Goal: Information Seeking & Learning: Understand process/instructions

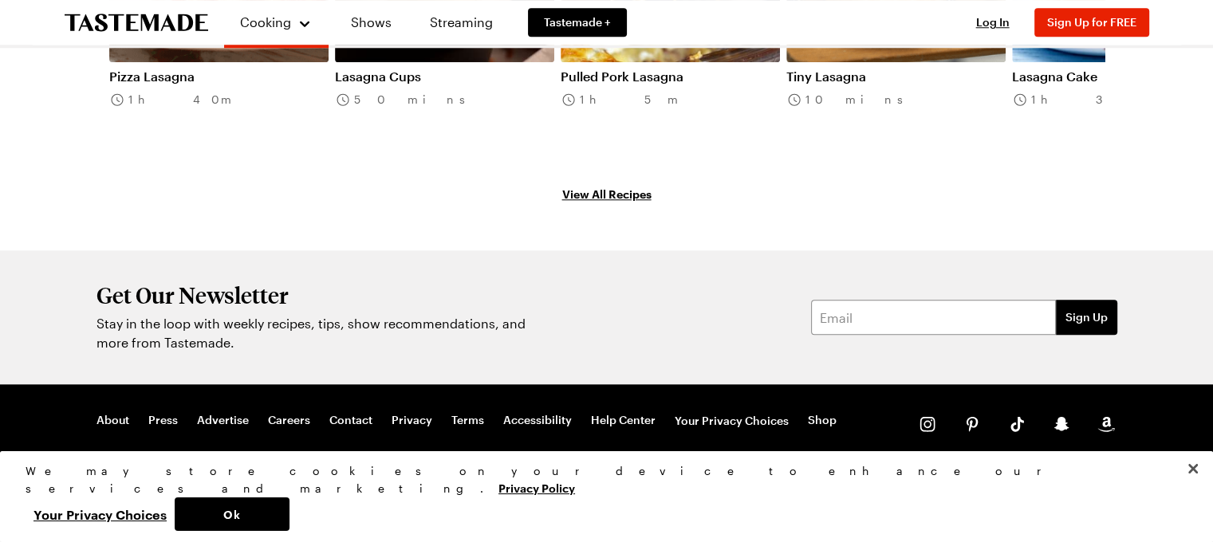
scroll to position [1886, 0]
click at [1197, 486] on button "Close" at bounding box center [1192, 468] width 35 height 35
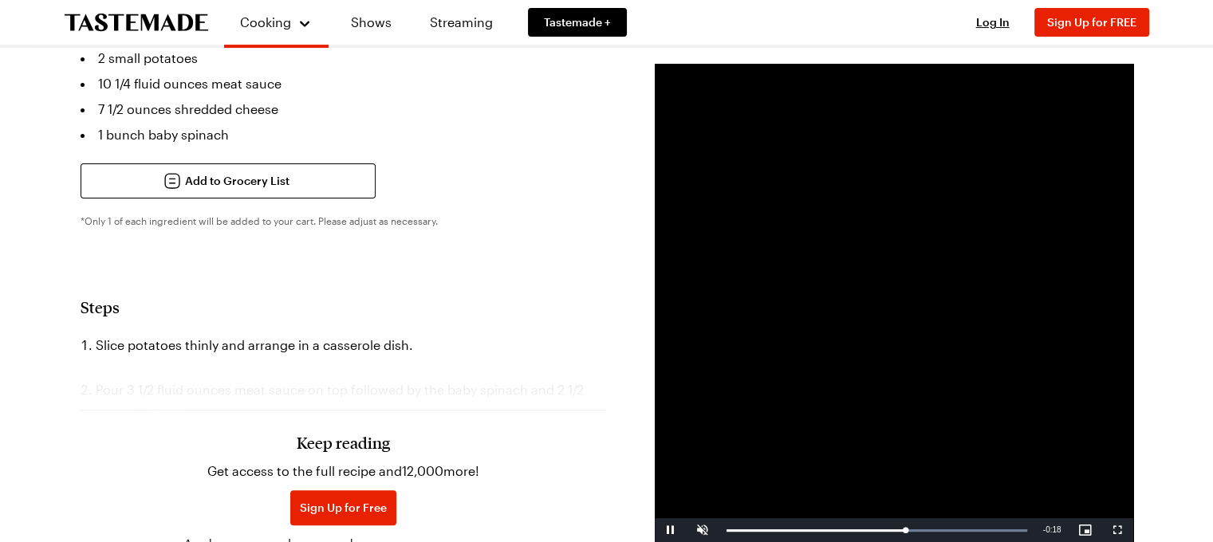
scroll to position [531, 0]
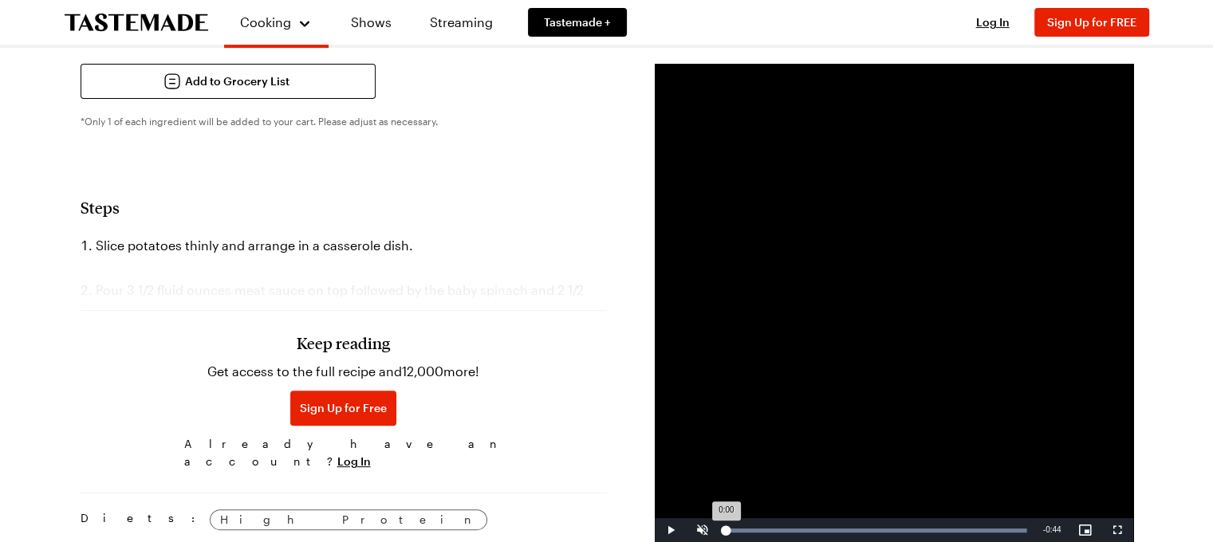
drag, startPoint x: 913, startPoint y: 530, endPoint x: 708, endPoint y: 532, distance: 204.9
click at [726, 532] on div "0:00" at bounding box center [726, 531] width 0 height 4
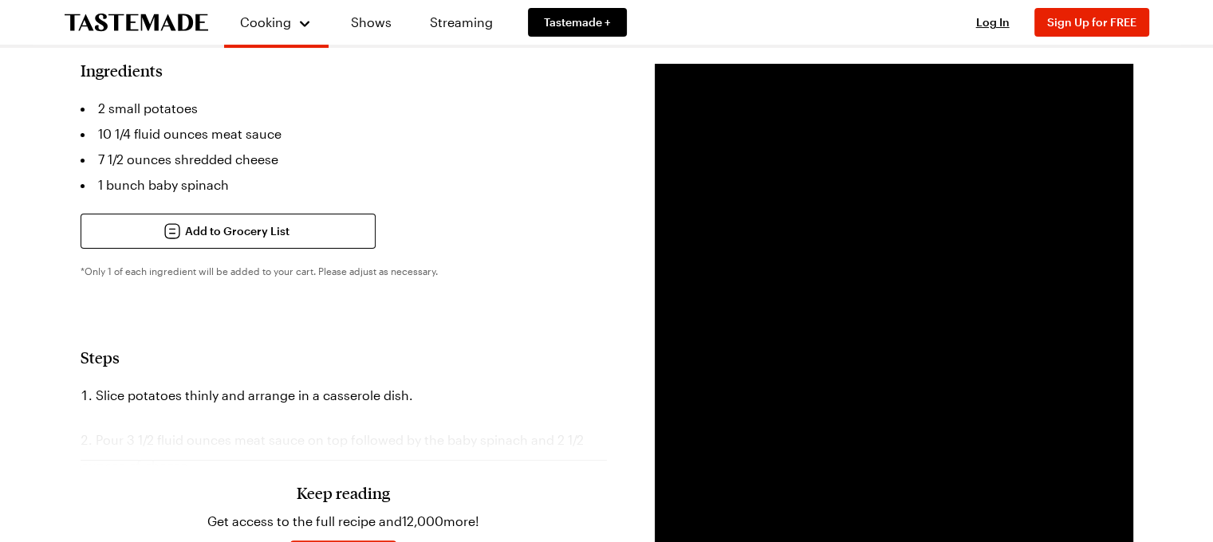
scroll to position [372, 0]
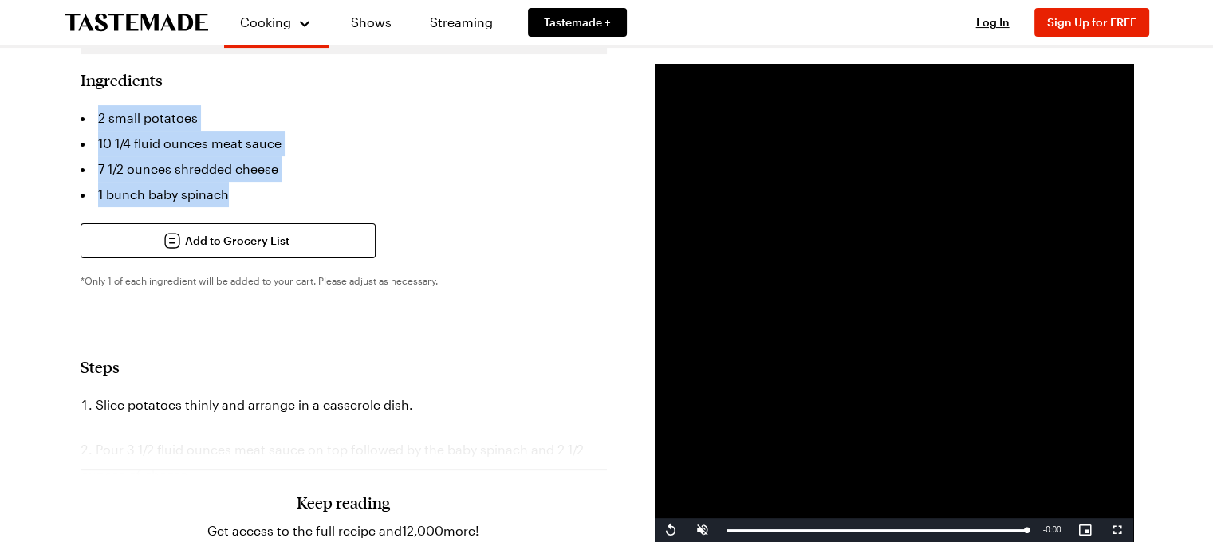
drag, startPoint x: 279, startPoint y: 282, endPoint x: 107, endPoint y: 191, distance: 195.1
click at [107, 191] on ul "2 small potatoes 10 1/4 fluid ounces meat sauce 7 1/2 ounces shredded cheese 1 …" at bounding box center [344, 156] width 526 height 102
copy ul "2 small potatoes 10 1/4 fluid ounces meat sauce 7 1/2 ounces shredded cheese 1 …"
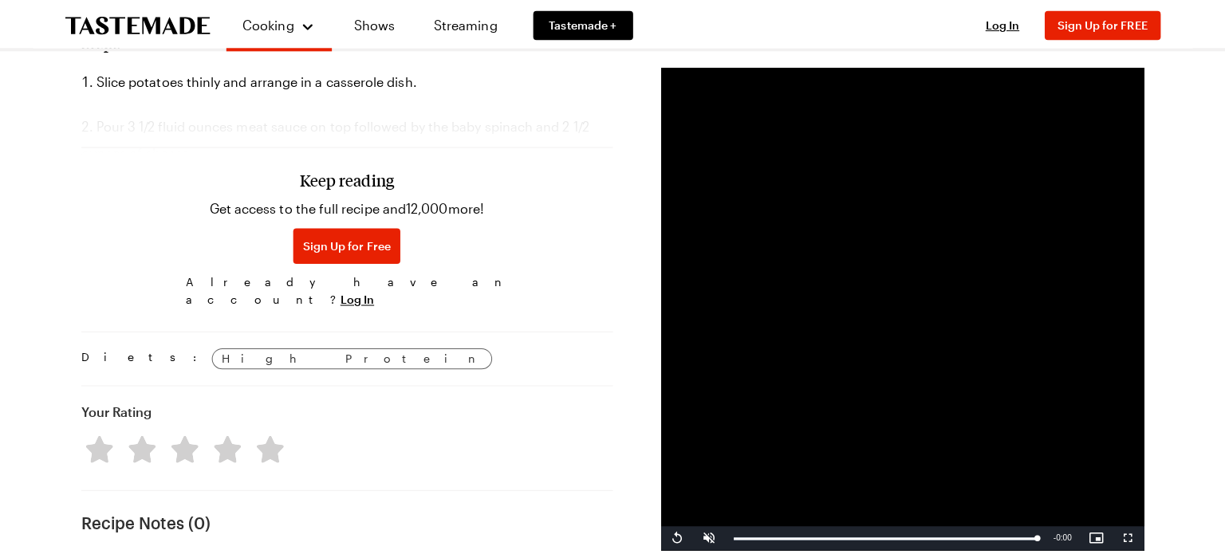
scroll to position [718, 0]
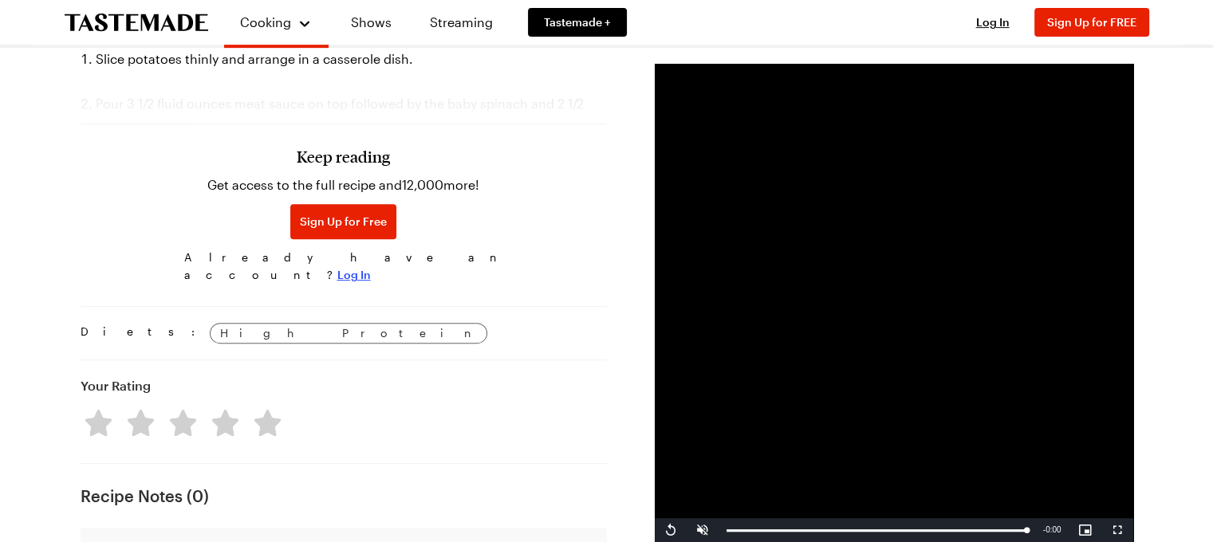
click at [371, 283] on span "Log In" at bounding box center [353, 275] width 33 height 16
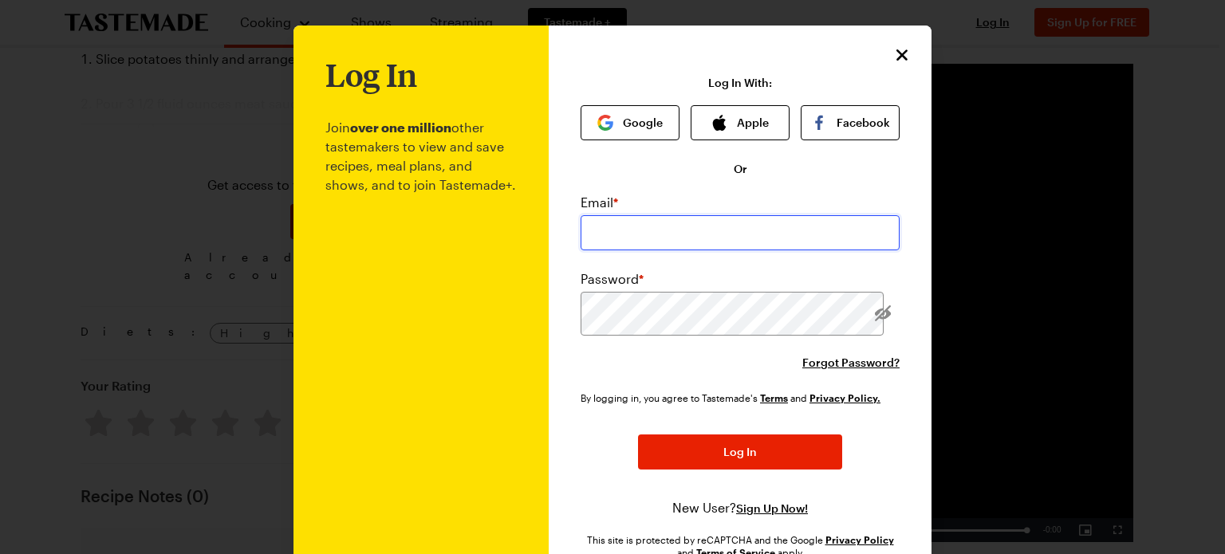
click at [712, 250] on input "email" at bounding box center [739, 232] width 319 height 35
type input "[EMAIL_ADDRESS][DOMAIN_NAME]"
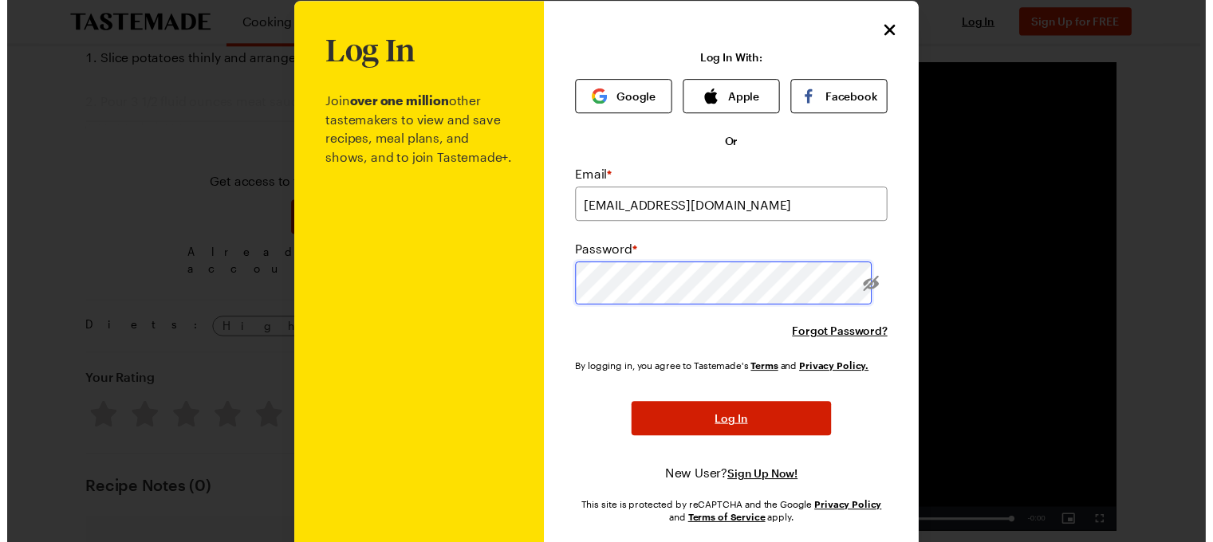
scroll to position [159, 0]
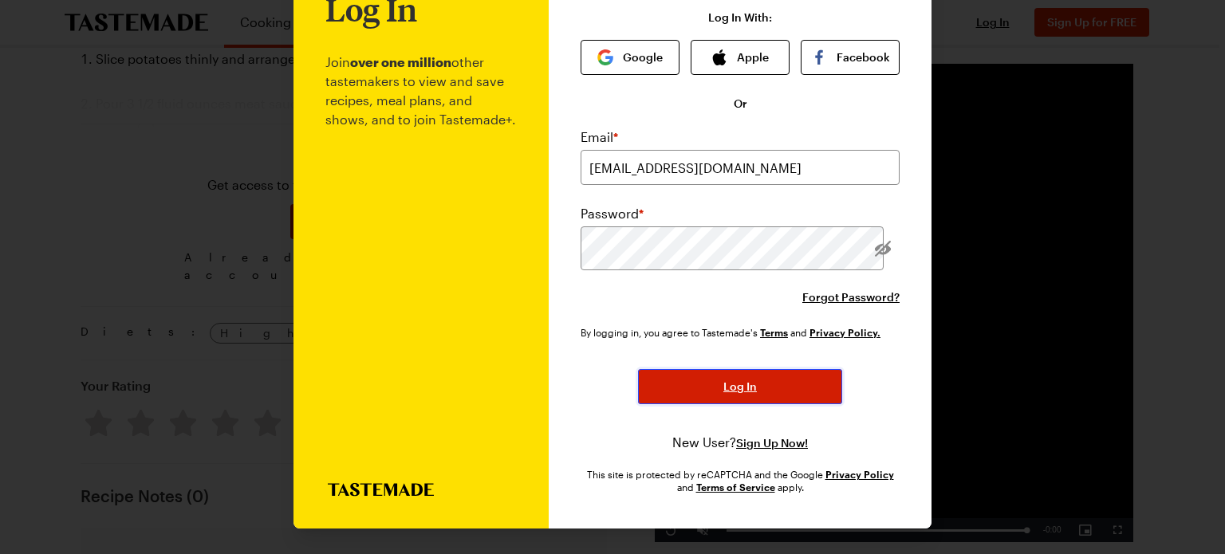
click at [757, 385] on span "Log In" at bounding box center [739, 387] width 33 height 16
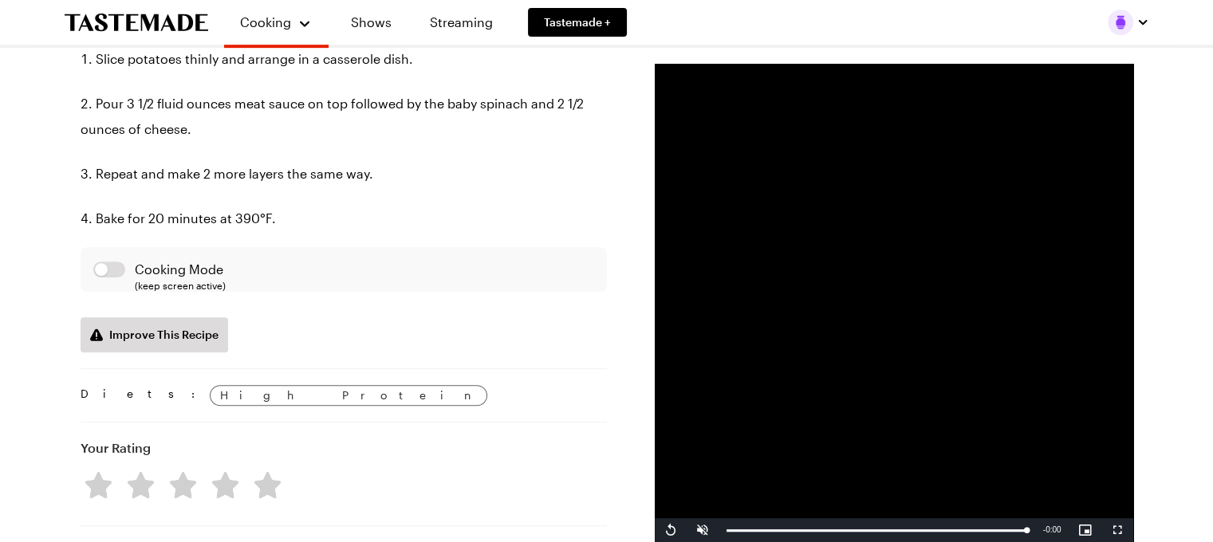
type textarea "x"
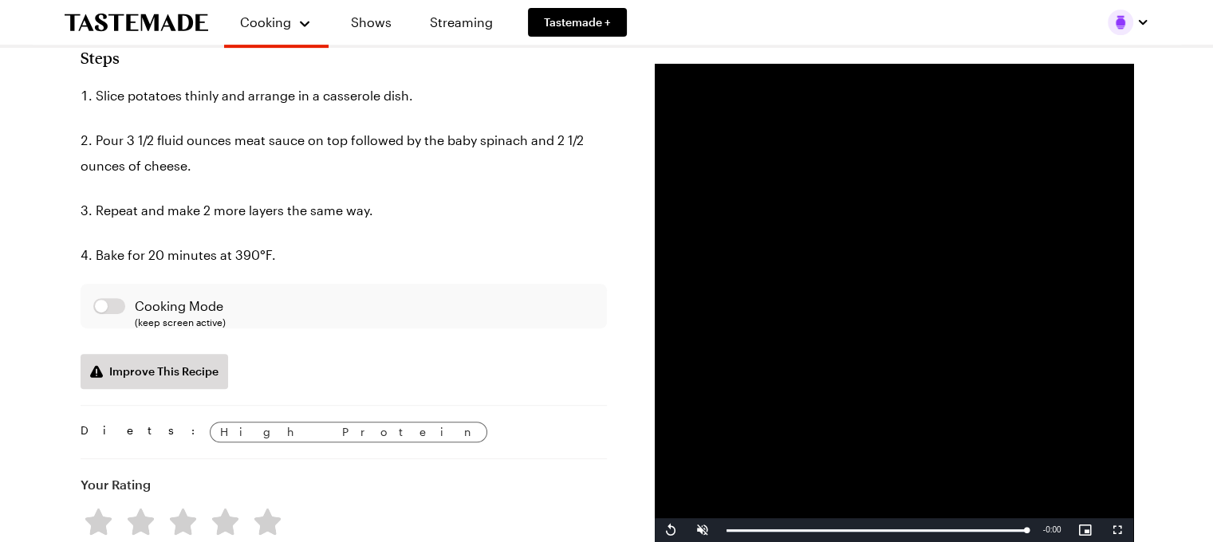
scroll to position [718, 0]
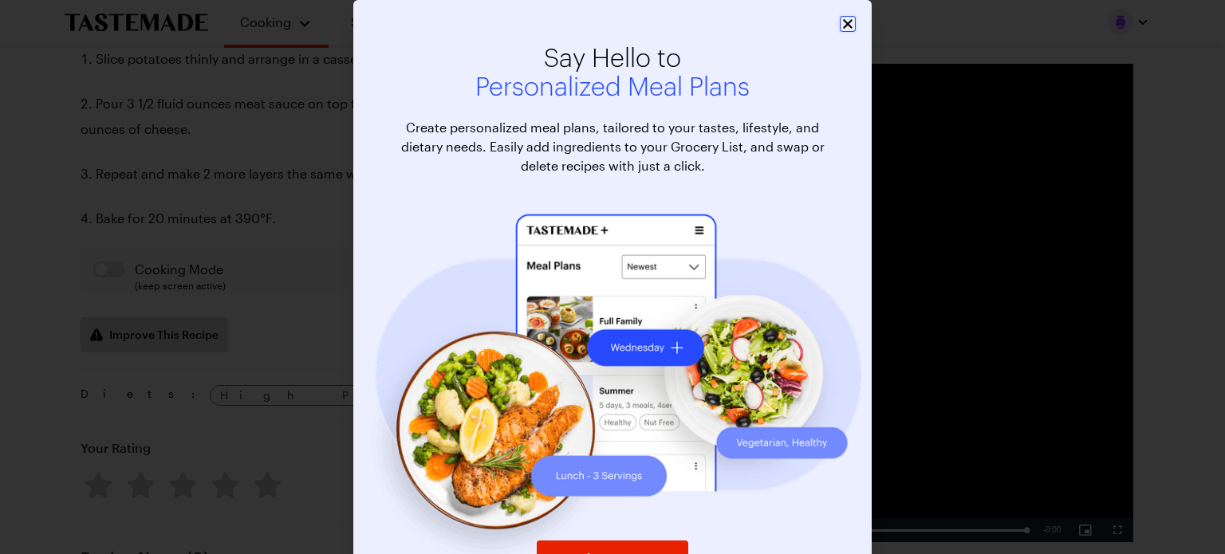
click at [839, 28] on icon "Close" at bounding box center [847, 24] width 16 height 16
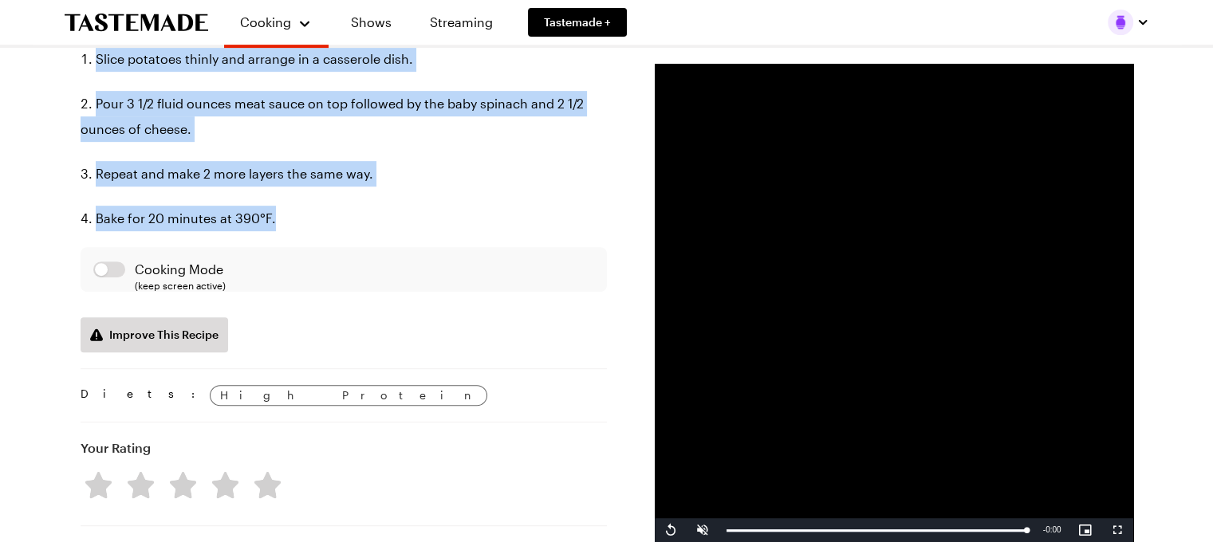
drag, startPoint x: 336, startPoint y: 403, endPoint x: 82, endPoint y: 200, distance: 325.6
click at [82, 200] on div "Potato Lasagna With this lasagna, potatoes prove themselves worthy of being a p…" at bounding box center [607, 355] width 1148 height 1929
copy ol "Slice potatoes thinly and arrange in a casserole dish. Pour 3 1/2 fluid ounces …"
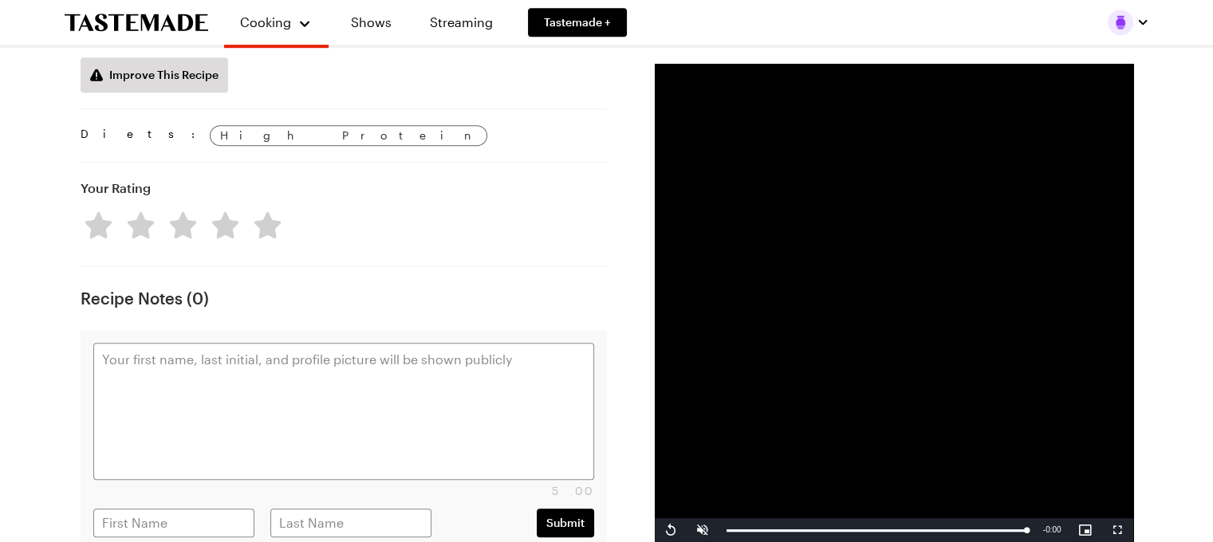
scroll to position [1009, 0]
